Goal: Task Accomplishment & Management: Complete application form

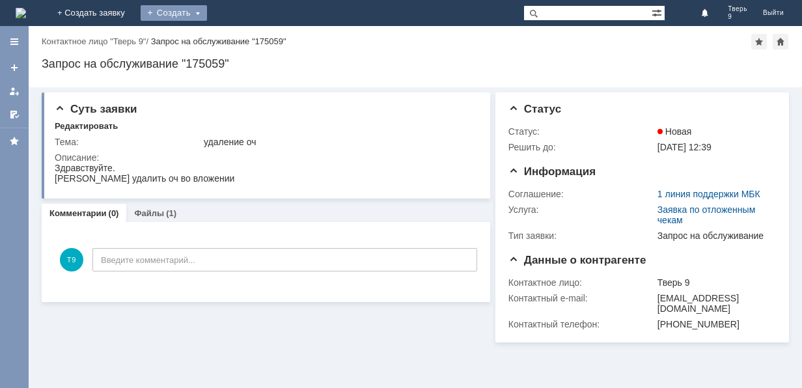
click at [207, 8] on div "Создать" at bounding box center [174, 13] width 66 height 16
click at [242, 38] on link "Заявка" at bounding box center [192, 39] width 99 height 16
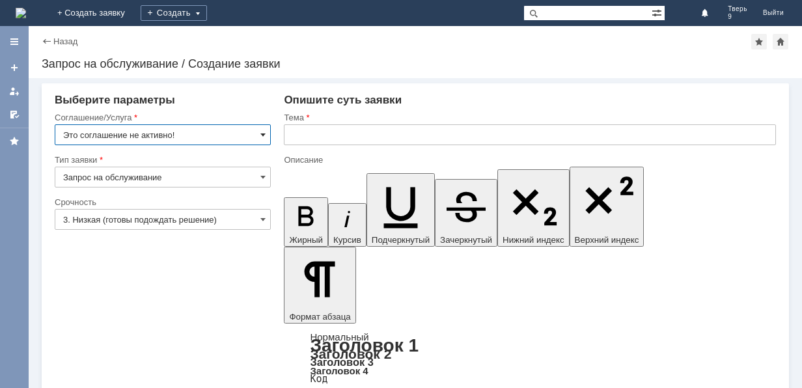
click at [261, 132] on span at bounding box center [262, 135] width 5 height 10
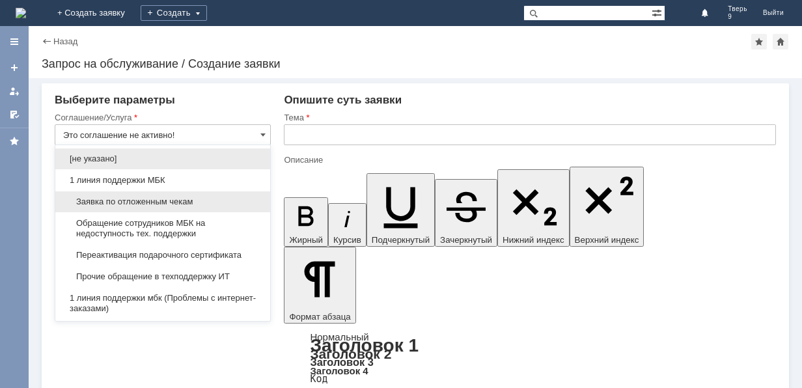
click at [197, 203] on span "Заявка по отложенным чекам" at bounding box center [162, 202] width 199 height 10
click at [197, 203] on div "Срочность" at bounding box center [161, 202] width 213 height 8
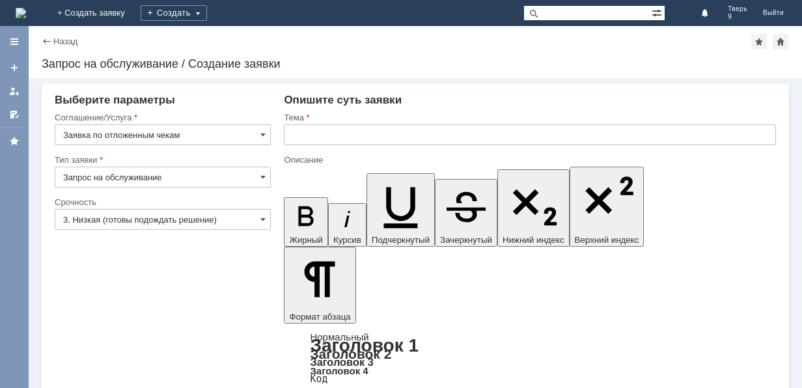
type input "Заявка по отложенным чекам"
click at [337, 137] on input "text" at bounding box center [530, 134] width 492 height 21
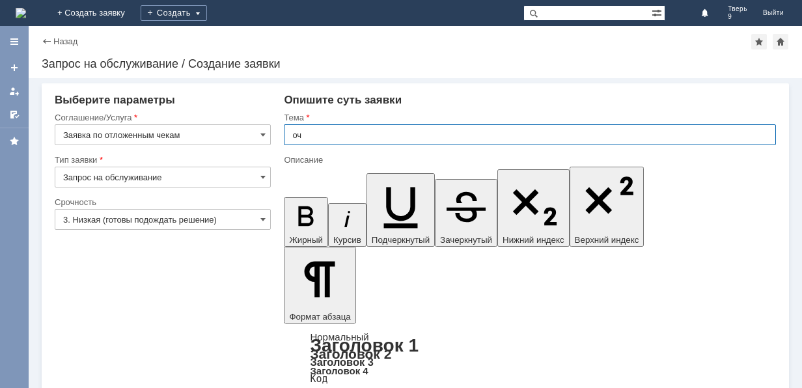
type input "оч"
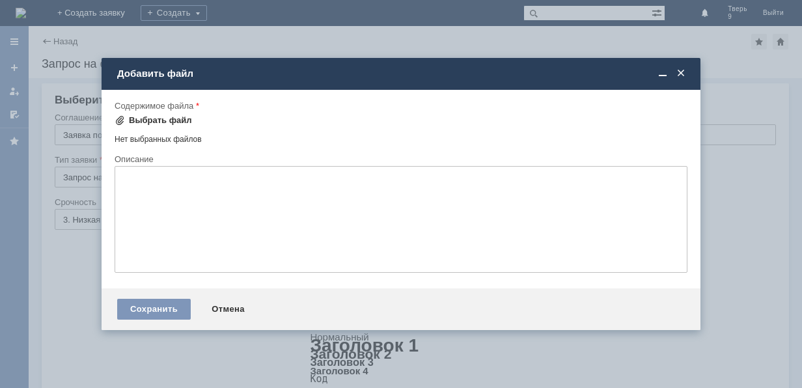
click at [185, 117] on div "Выбрать файл" at bounding box center [160, 120] width 63 height 10
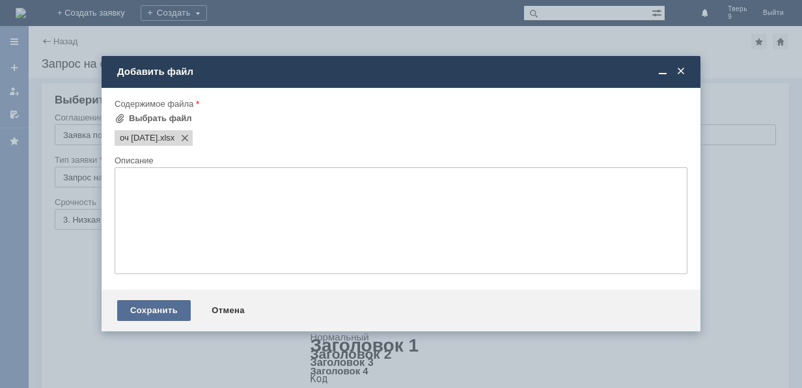
click at [159, 309] on div "Сохранить" at bounding box center [154, 310] width 74 height 21
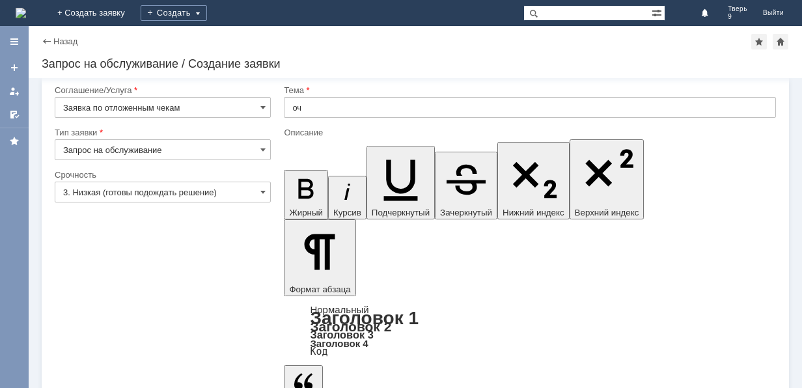
scroll to position [41, 0]
